Goal: Information Seeking & Learning: Learn about a topic

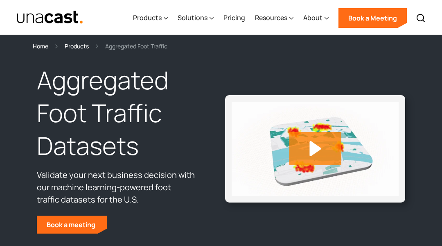
click at [41, 41] on section "Home Products Aggregated Foot Traffic" at bounding box center [221, 43] width 442 height 16
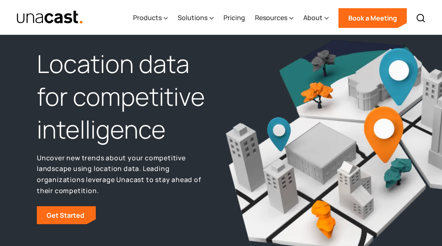
scroll to position [16, 0]
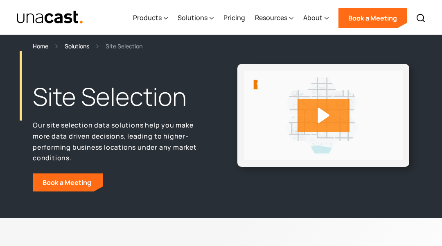
click at [41, 41] on section "Home Solutions Site Selection" at bounding box center [221, 43] width 442 height 16
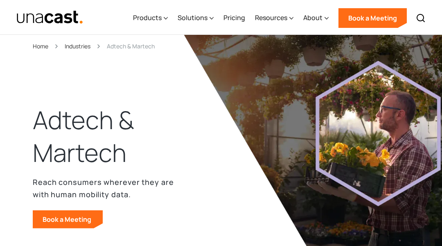
click at [41, 41] on header "Adtech & Martech Reach consumers wherever they are with human mobility data. Bo…" at bounding box center [221, 174] width 442 height 278
